Goal: Navigation & Orientation: Find specific page/section

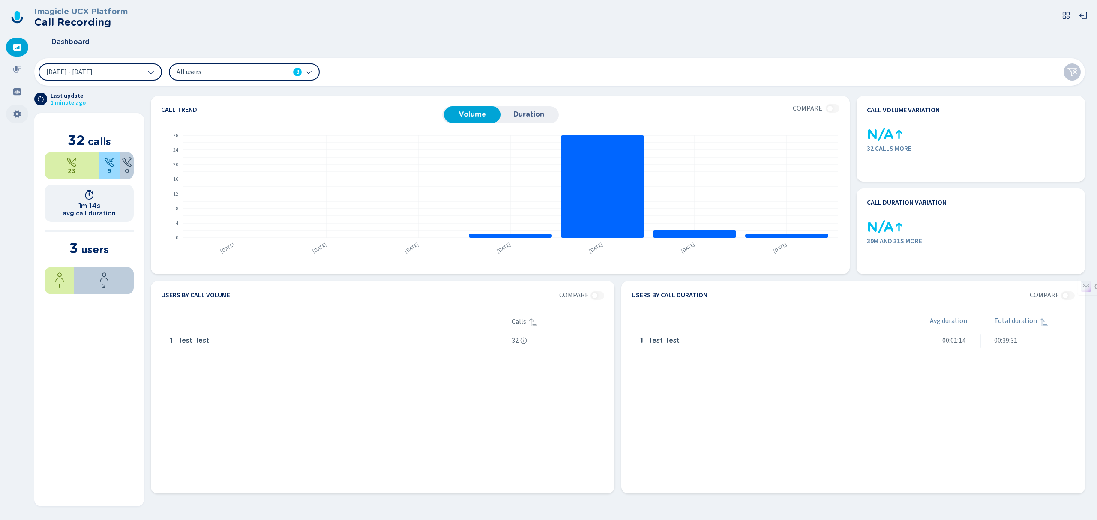
click at [13, 112] on icon at bounding box center [17, 114] width 9 height 9
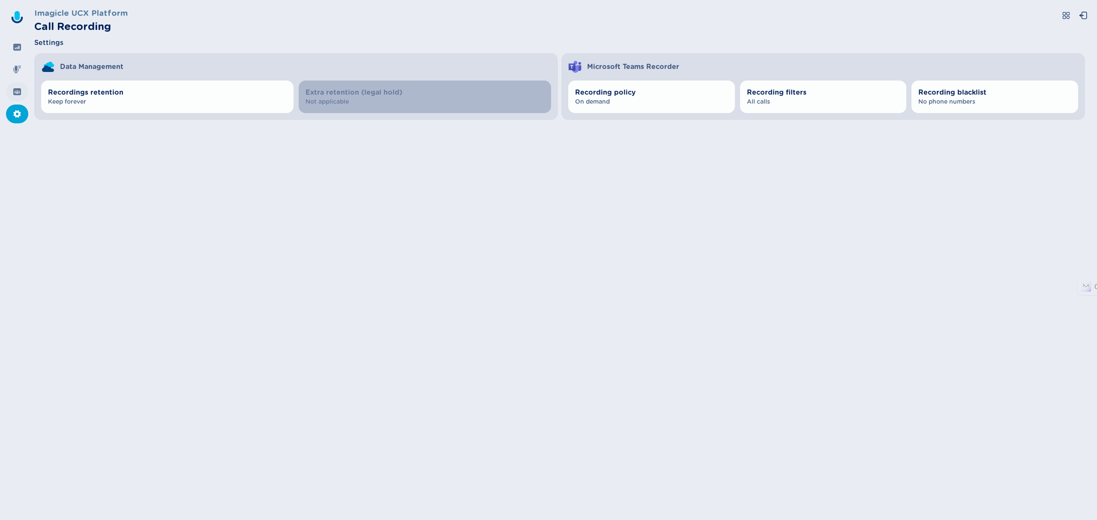
click at [14, 93] on icon at bounding box center [17, 91] width 8 height 7
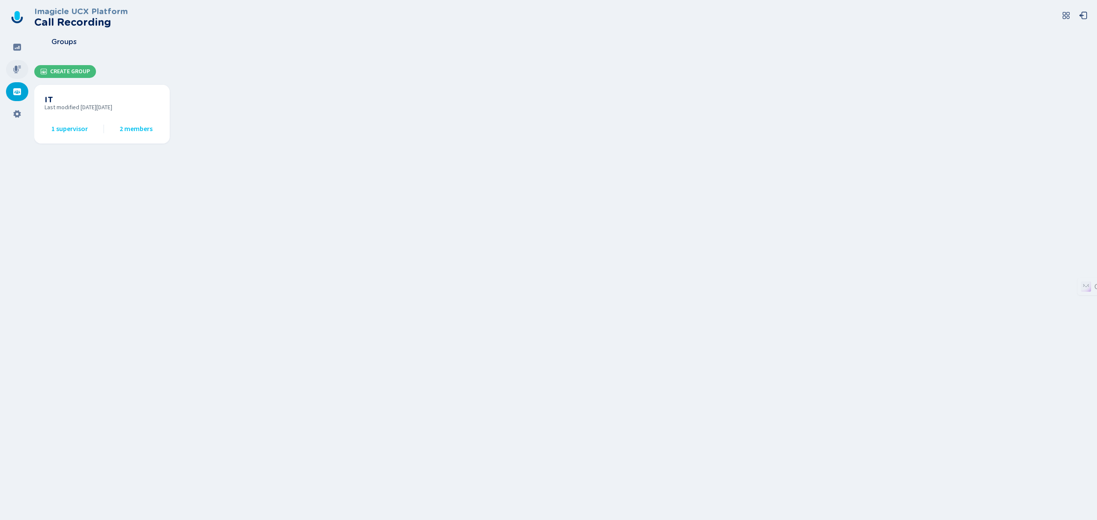
click at [16, 74] on div at bounding box center [17, 69] width 22 height 19
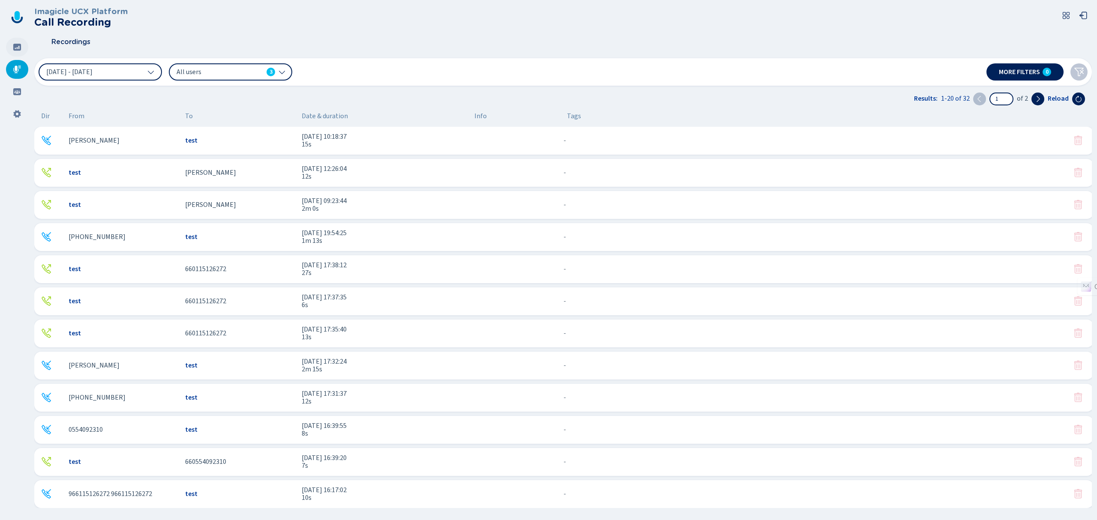
click at [20, 51] on icon at bounding box center [17, 47] width 9 height 9
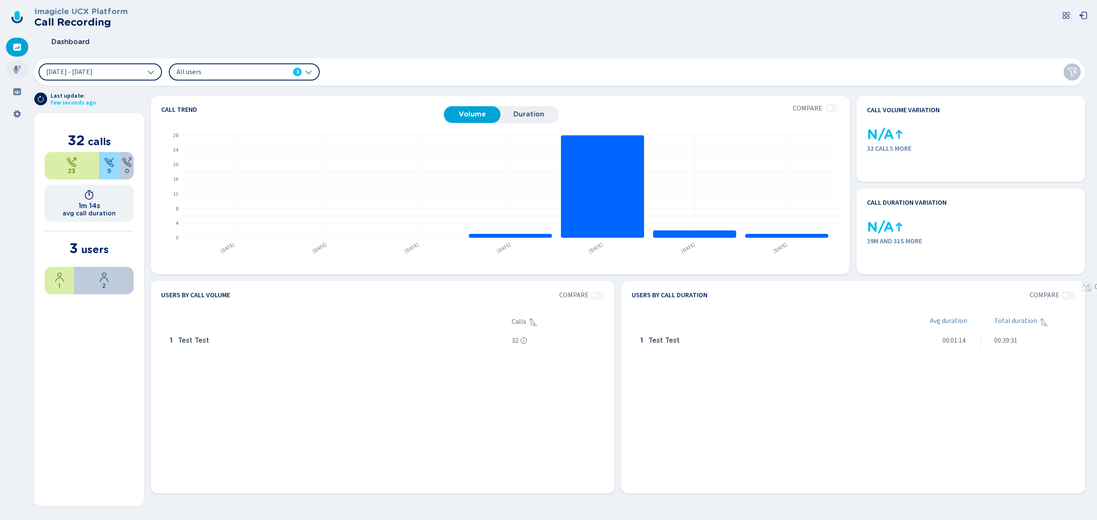
click at [14, 68] on icon at bounding box center [17, 70] width 8 height 8
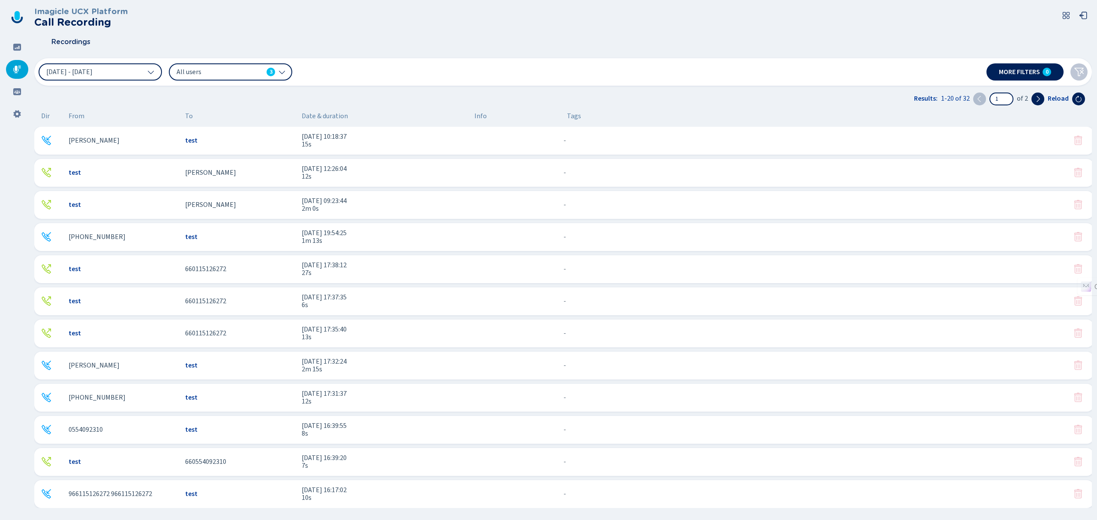
click at [1066, 12] on icon at bounding box center [1066, 15] width 9 height 9
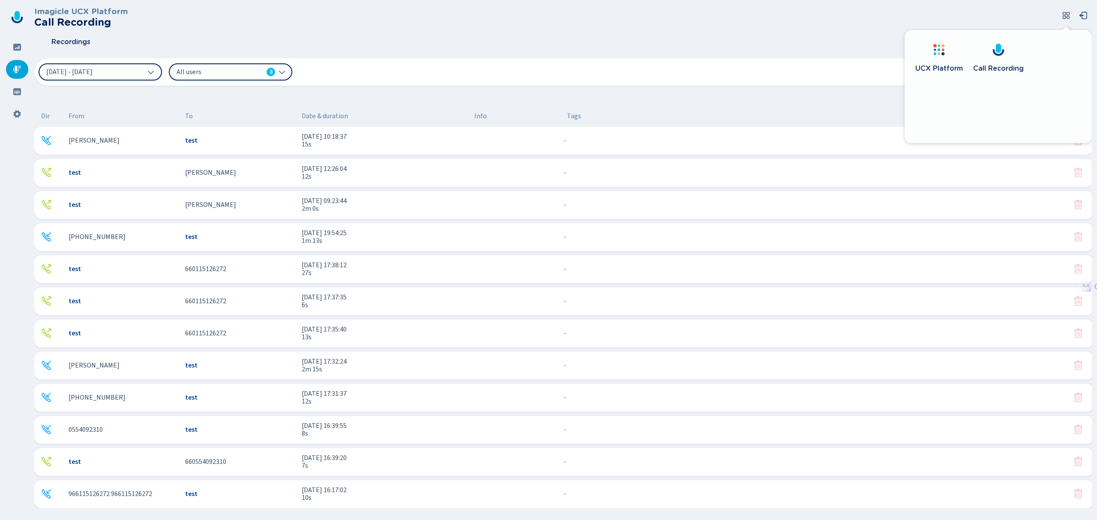
click at [959, 59] on link "UCX Platform" at bounding box center [939, 59] width 58 height 49
